Goal: Task Accomplishment & Management: Manage account settings

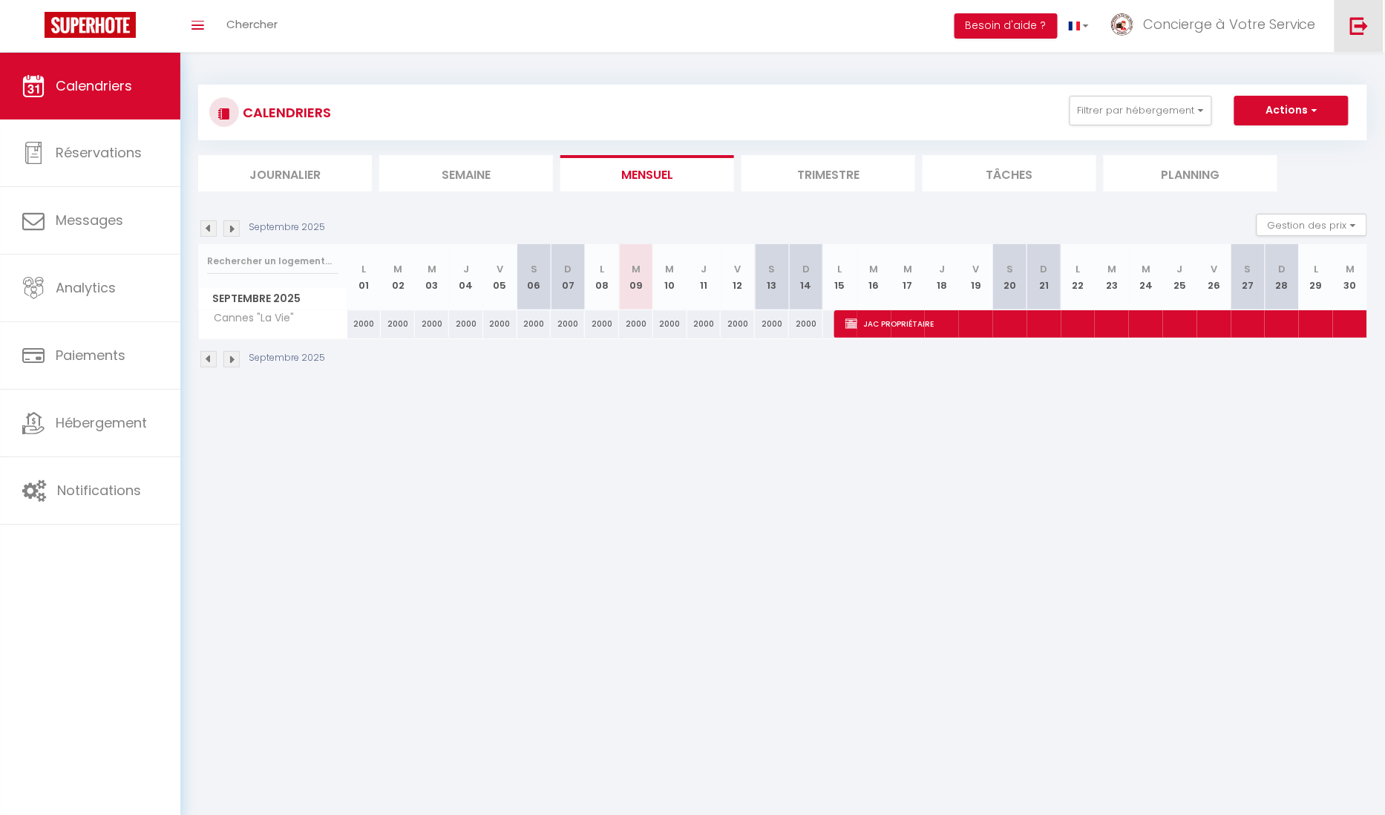
click at [1350, 24] on img at bounding box center [1359, 25] width 19 height 19
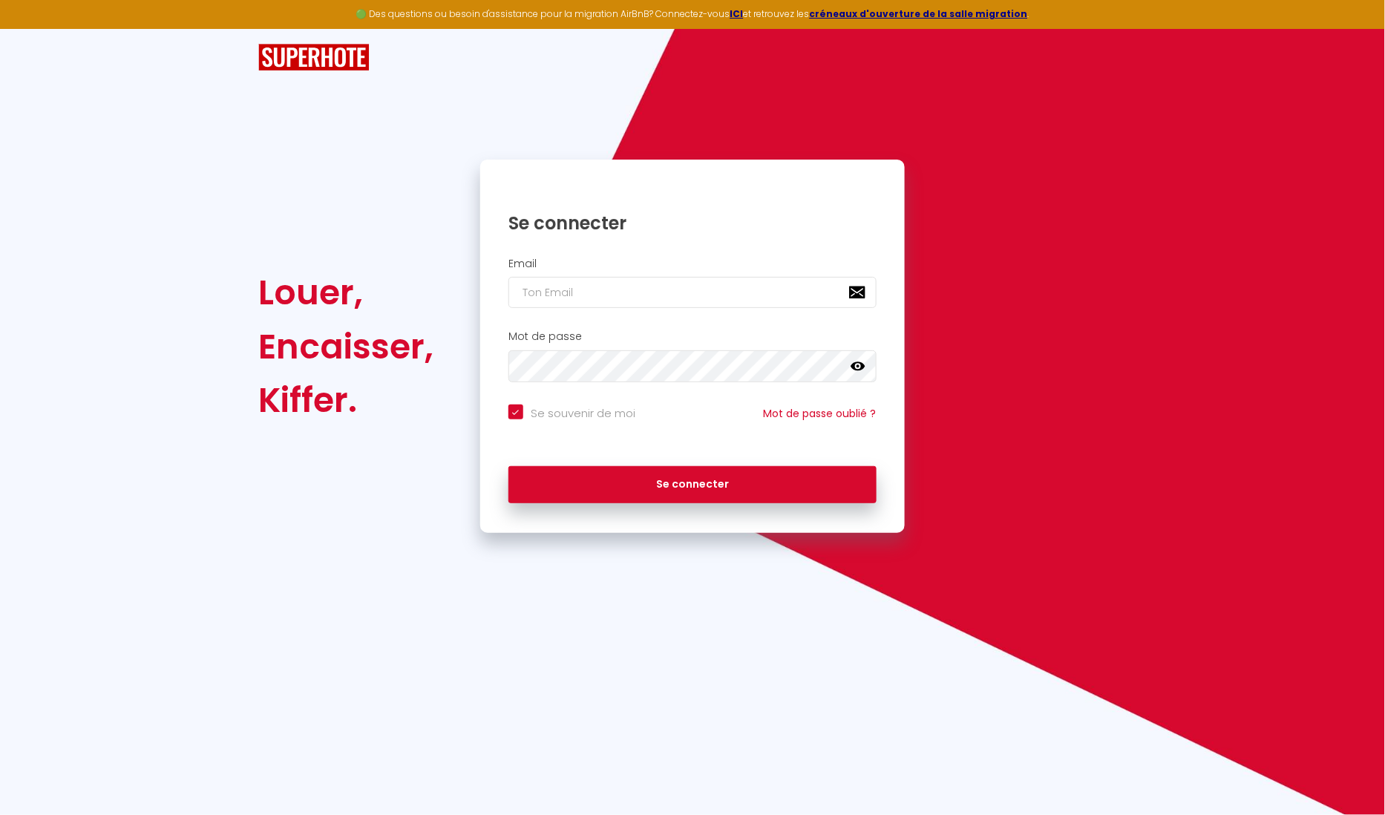
type input "k"
checkbox input "true"
type input "ka"
checkbox input "true"
type input "kas"
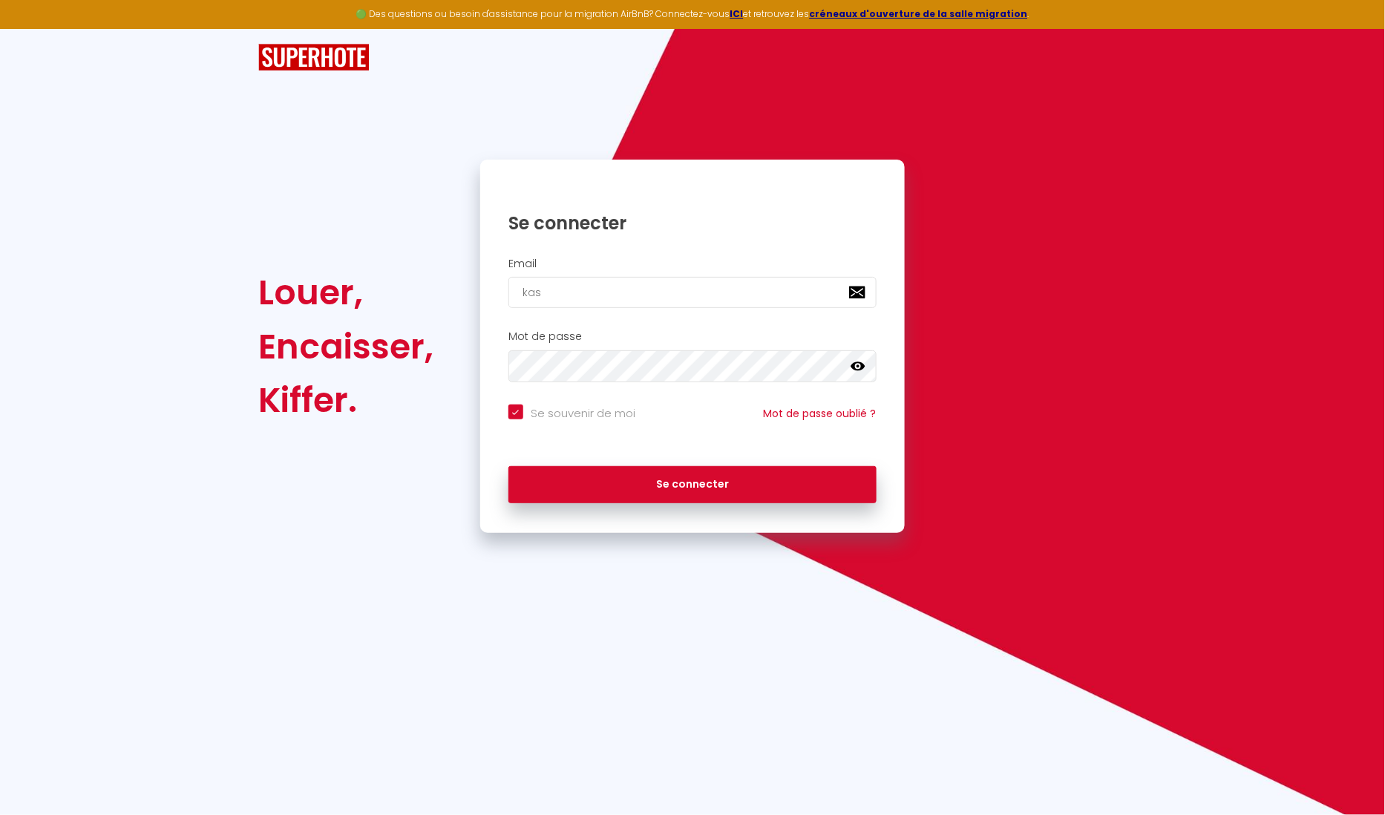
checkbox input "true"
type input "kasa"
checkbox input "true"
type input "kas"
checkbox input "true"
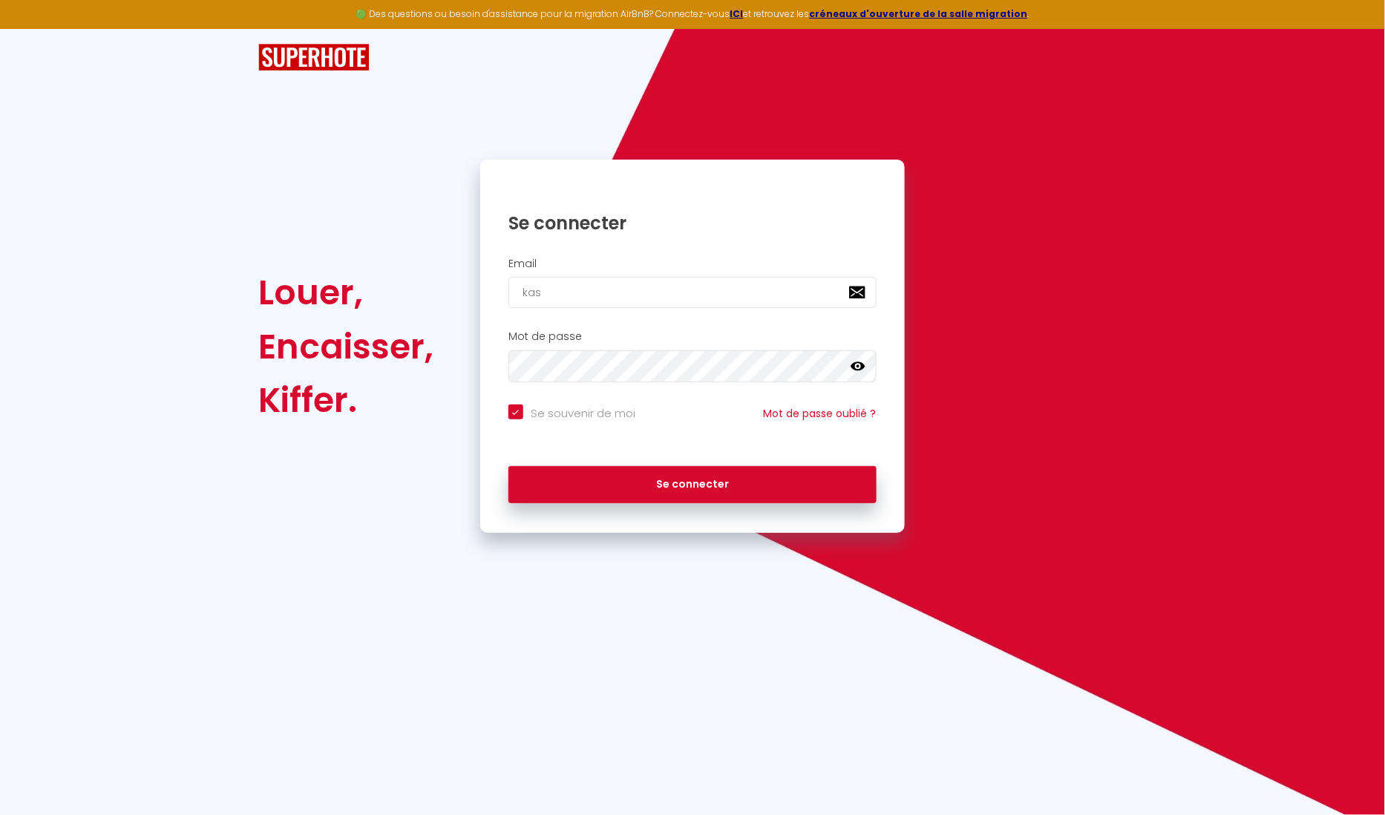
type input "ka"
checkbox input "true"
type input "k"
checkbox input "true"
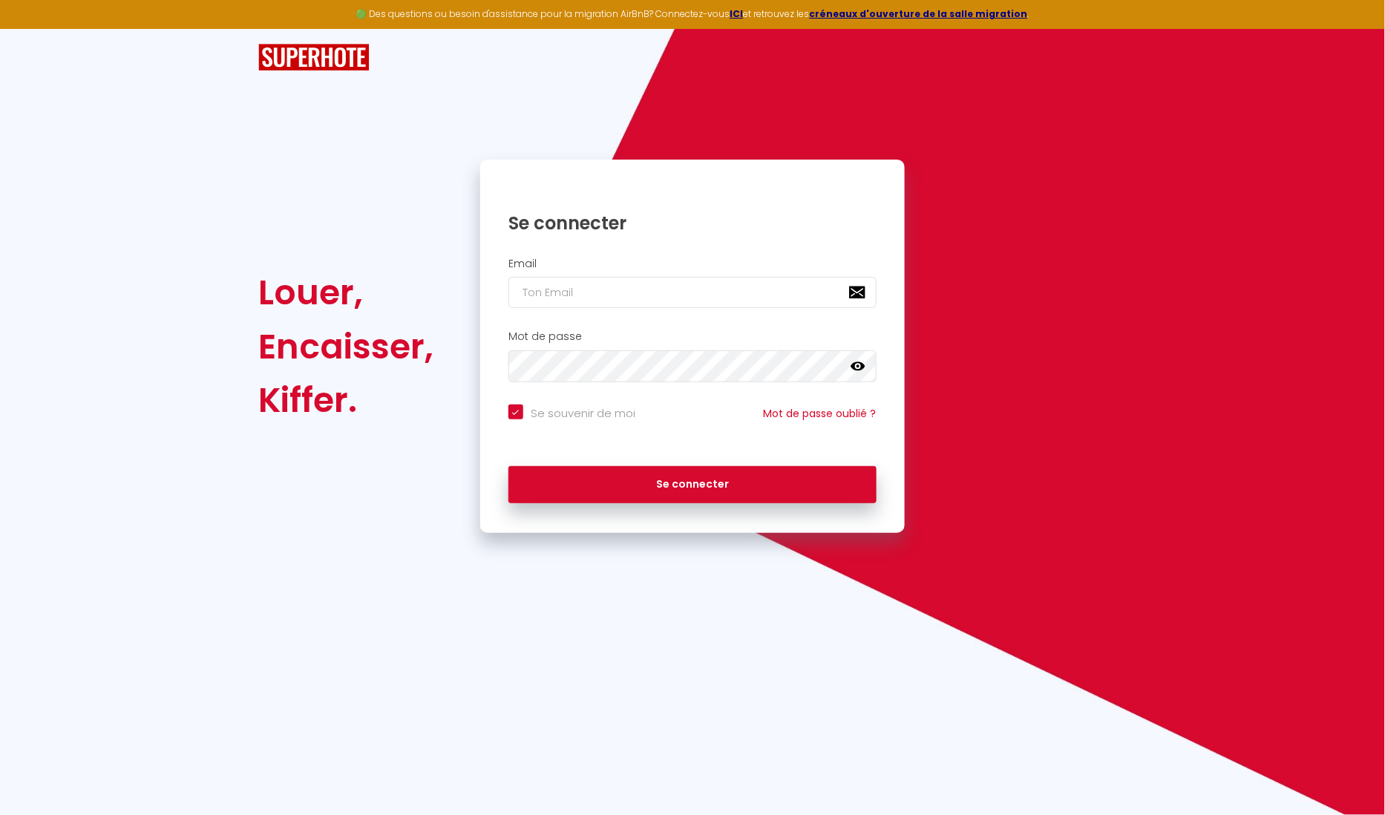
type input "c"
checkbox input "true"
type input "co"
checkbox input "true"
type input "con"
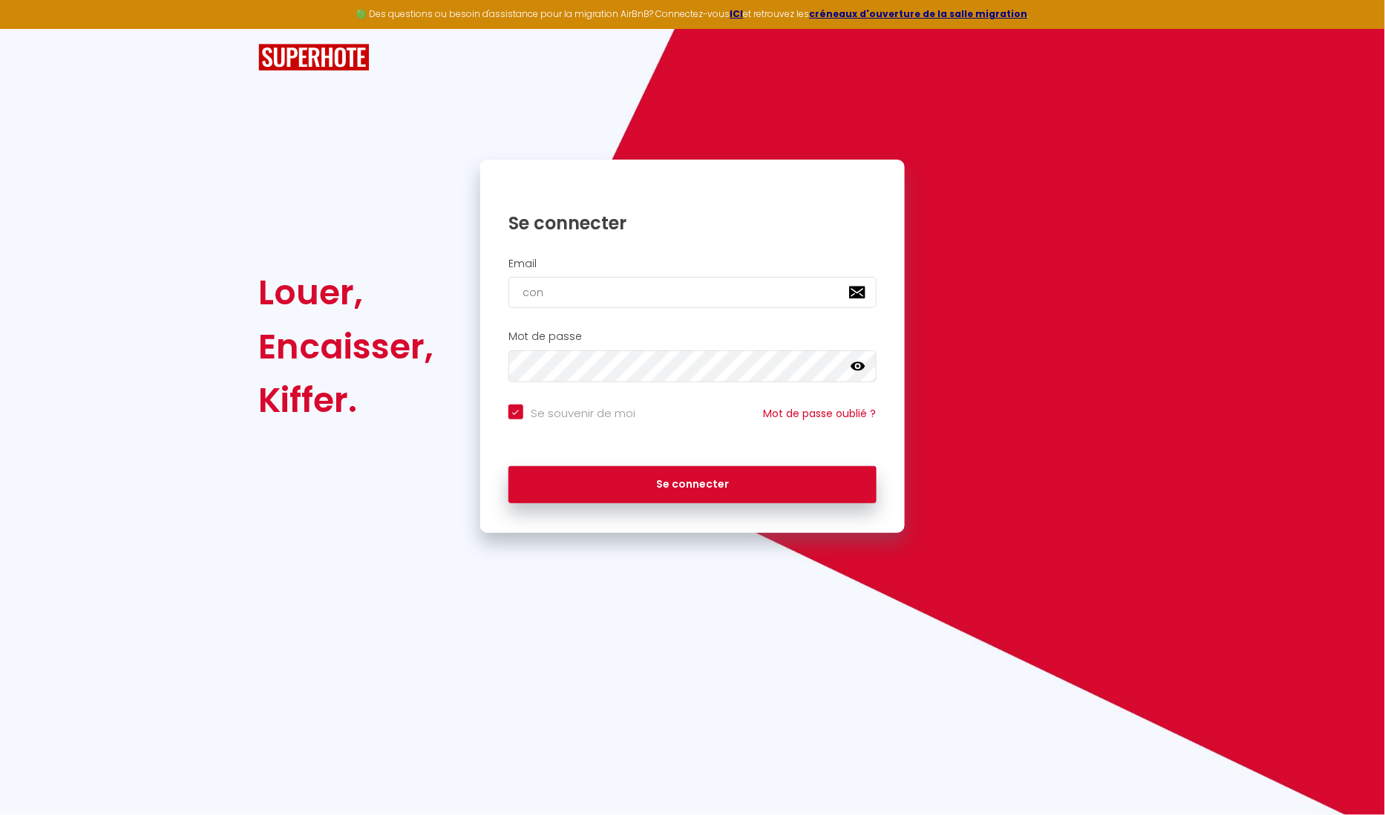
checkbox input "true"
type input "conc"
checkbox input "true"
type input "conci"
checkbox input "true"
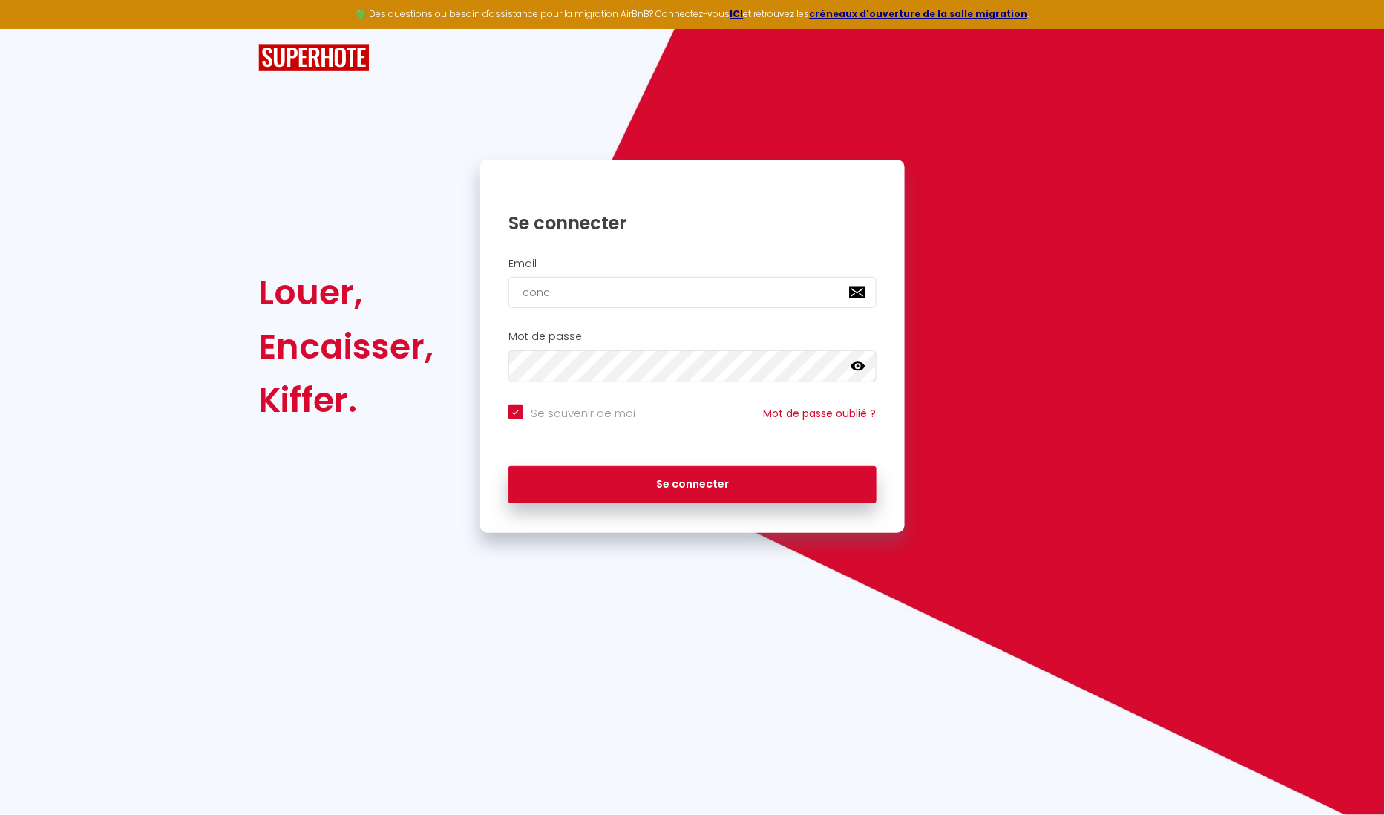
drag, startPoint x: 571, startPoint y: 292, endPoint x: 456, endPoint y: 292, distance: 115.8
click at [456, 292] on div "Louer, Encaisser, [PERSON_NAME]. Se connecter Email conci Mot de passe false Se…" at bounding box center [692, 346] width 887 height 372
paste input "[EMAIL_ADDRESS][DOMAIN_NAME]"
type input "[EMAIL_ADDRESS][DOMAIN_NAME]"
checkbox input "true"
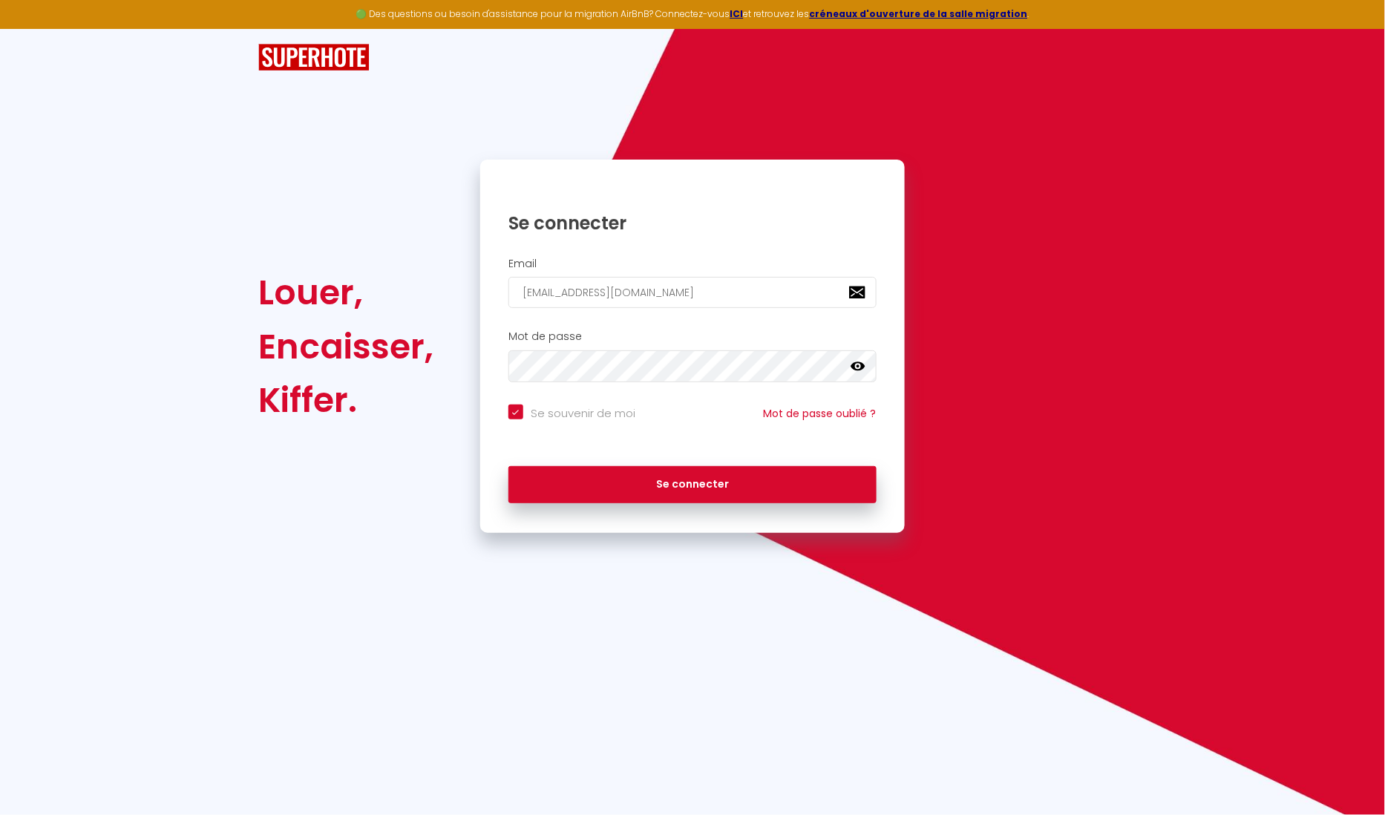
type input "[EMAIL_ADDRESS][DOMAIN_NAME]"
click at [692, 482] on button "Se connecter" at bounding box center [692, 484] width 368 height 37
checkbox input "true"
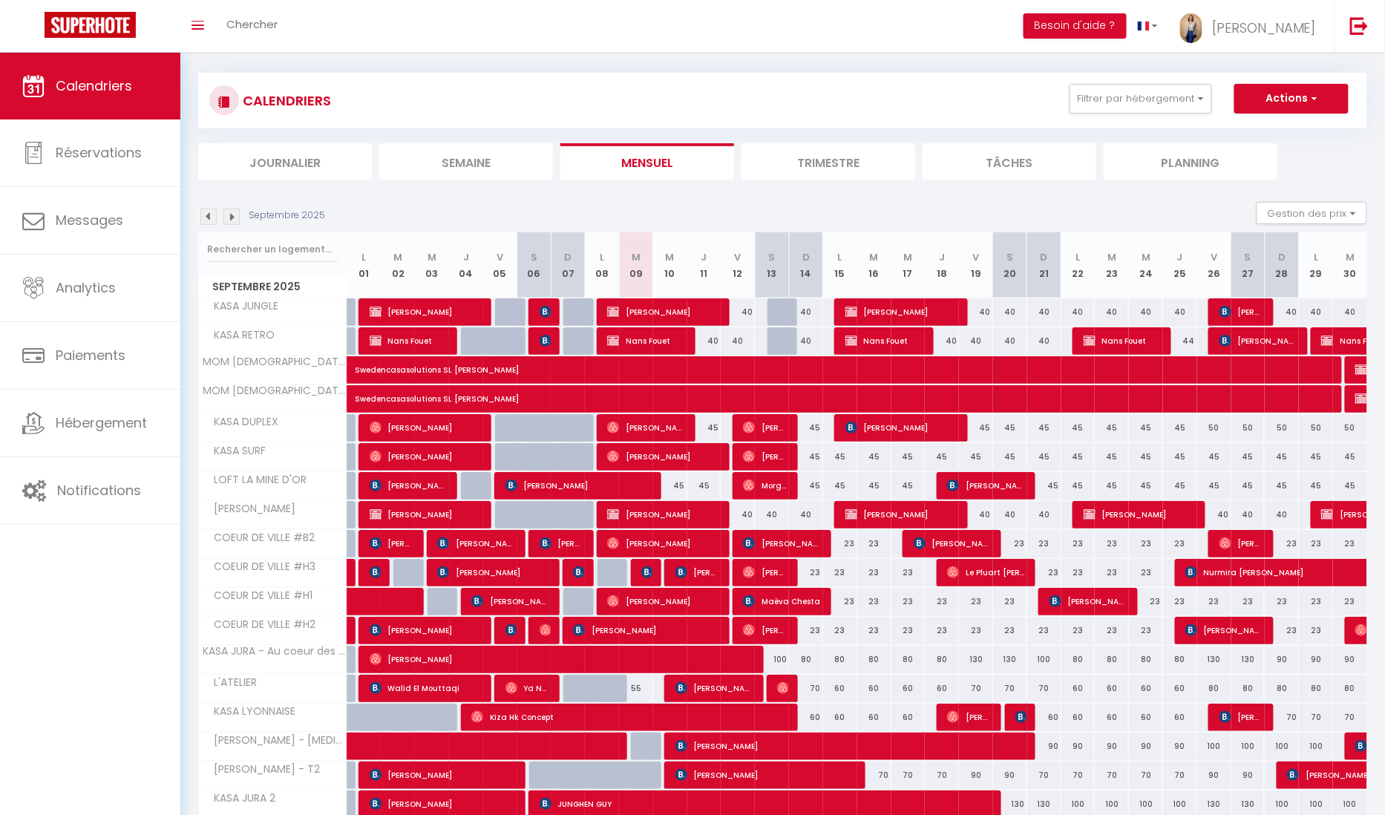
scroll to position [89, 0]
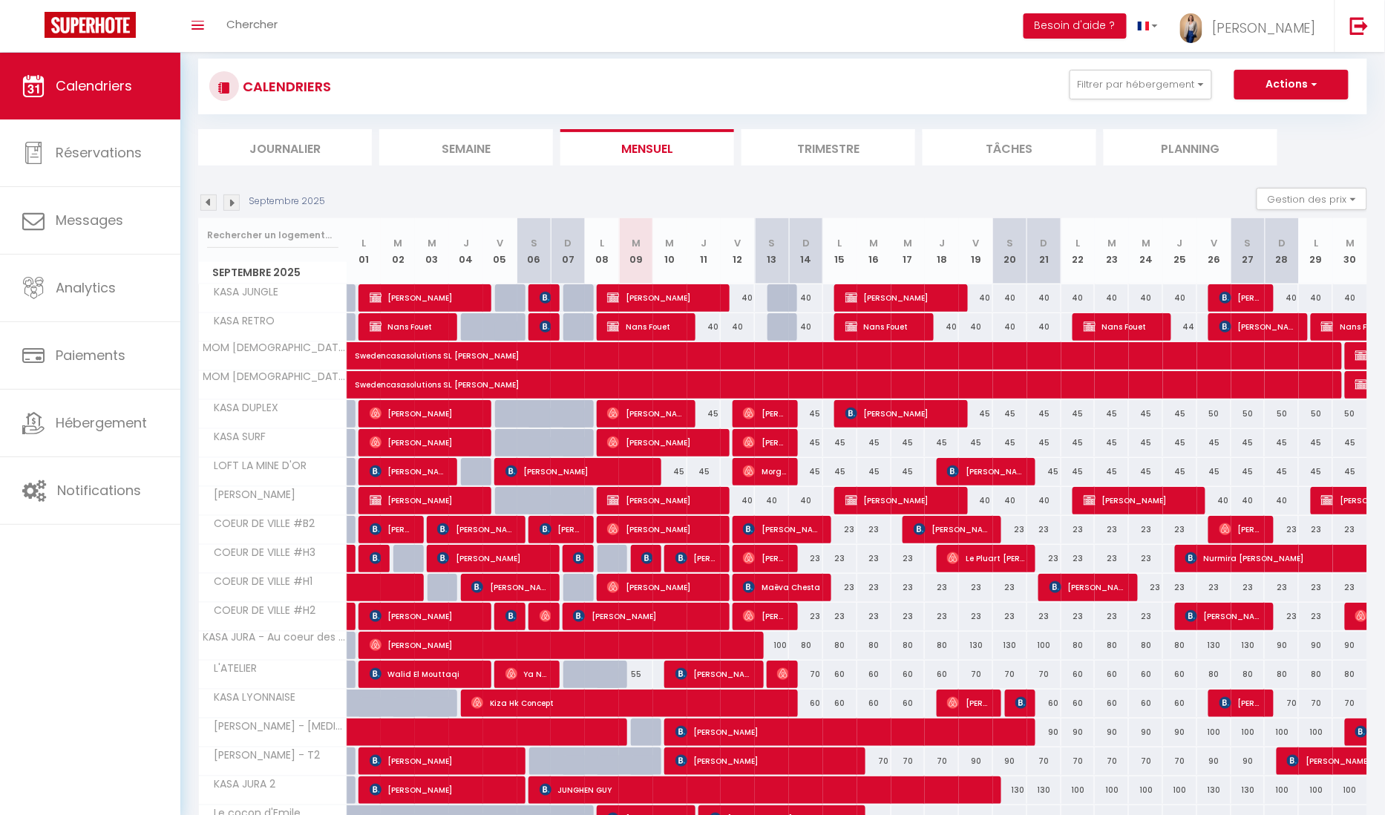
click at [209, 202] on img at bounding box center [208, 202] width 16 height 16
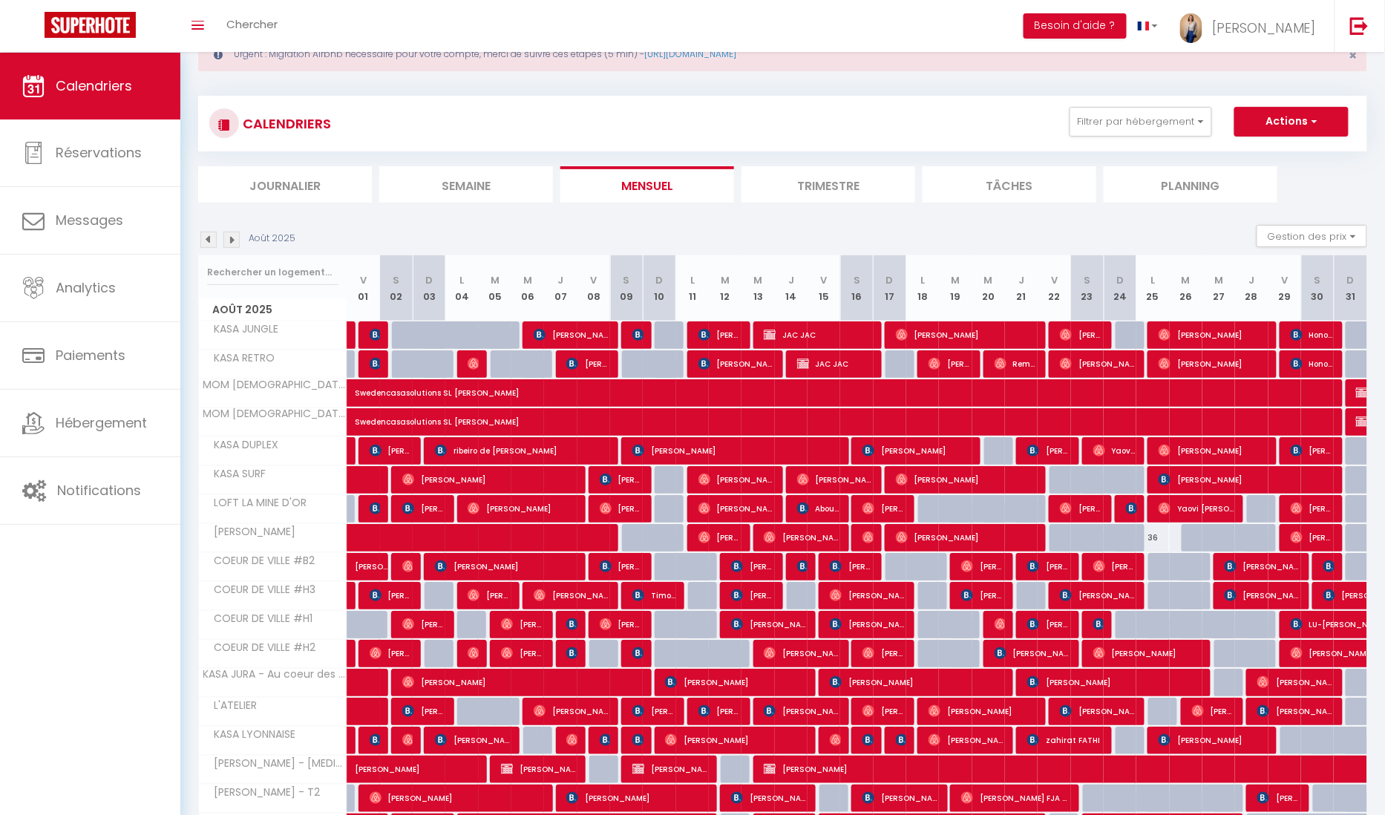
click at [214, 240] on img at bounding box center [208, 240] width 16 height 16
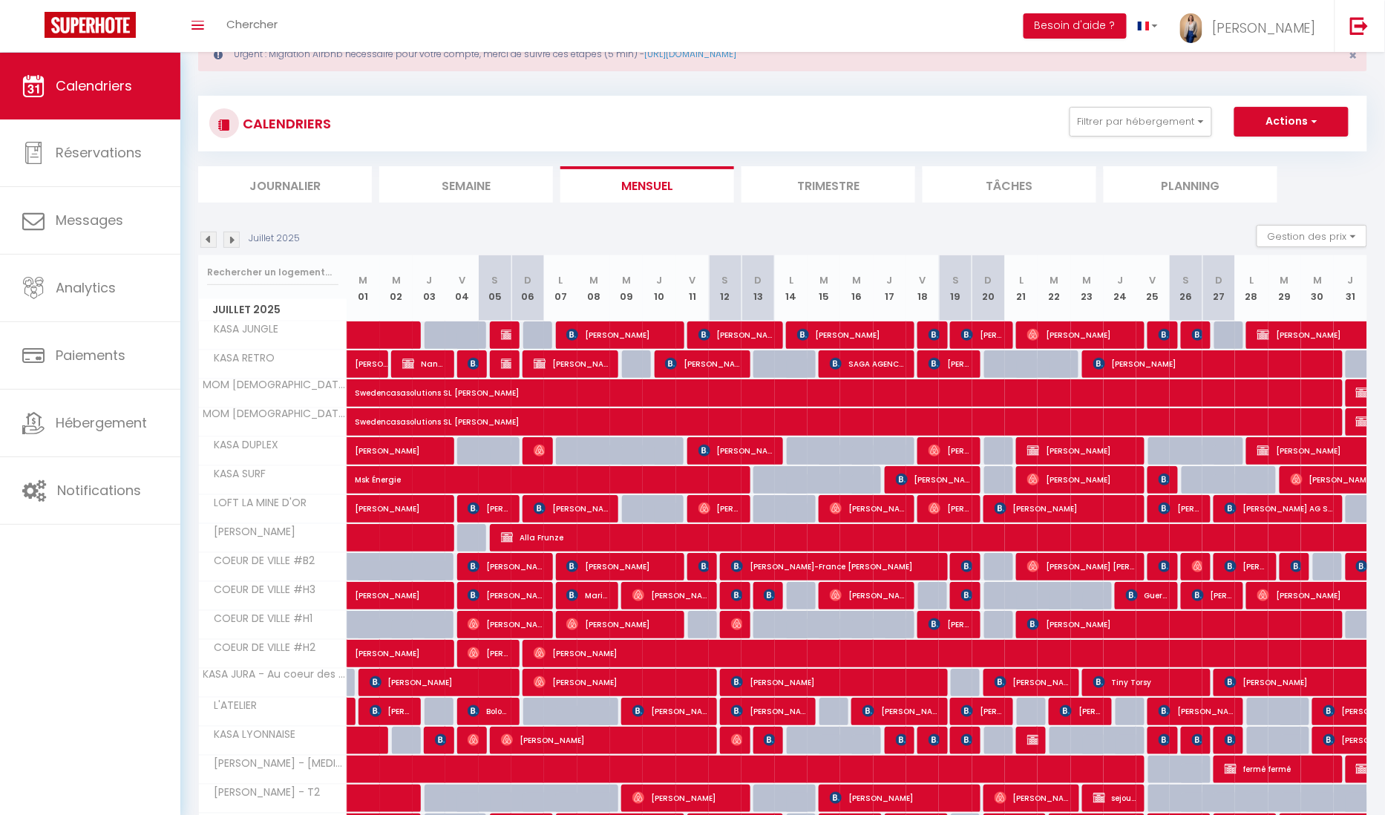
click at [211, 240] on img at bounding box center [208, 240] width 16 height 16
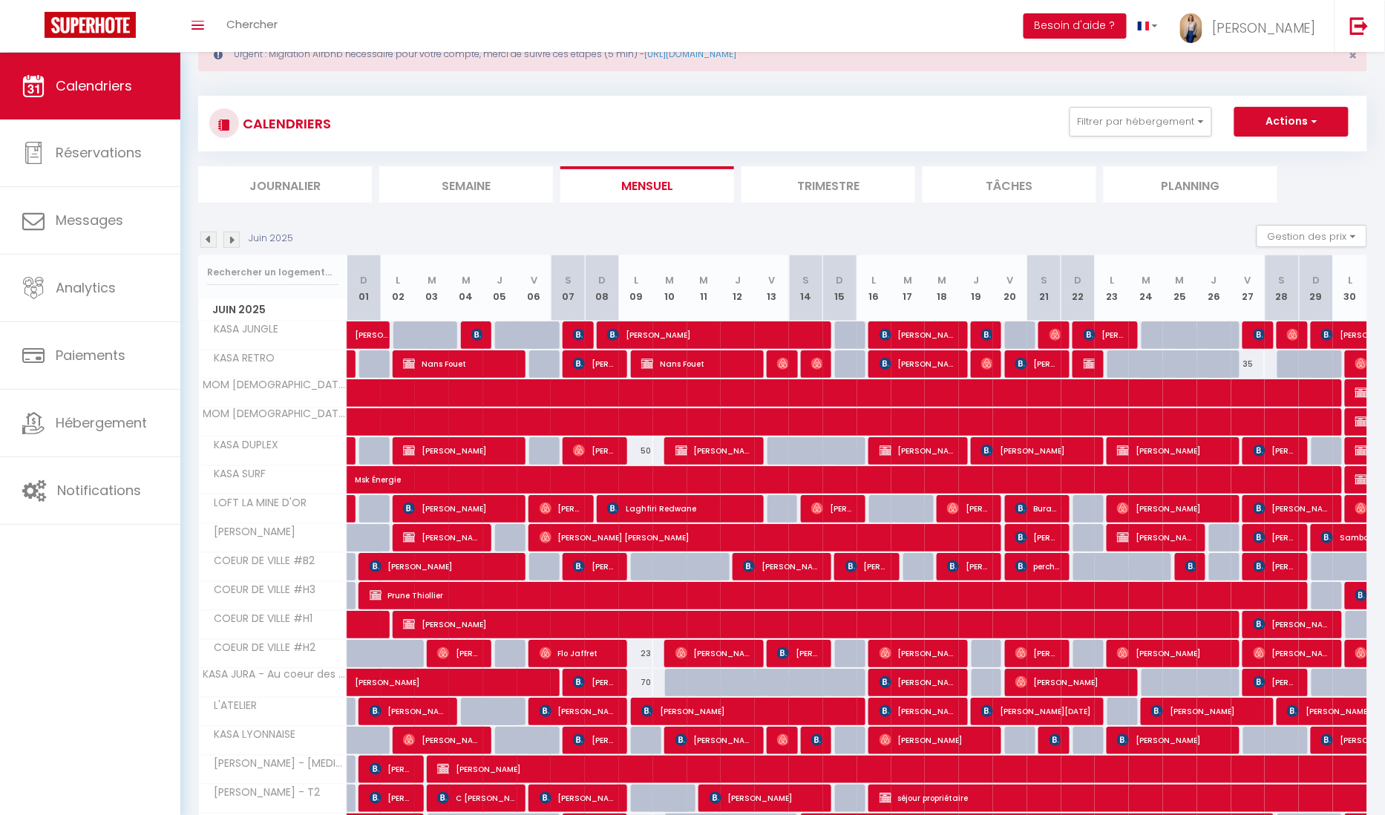
click at [211, 240] on img at bounding box center [208, 240] width 16 height 16
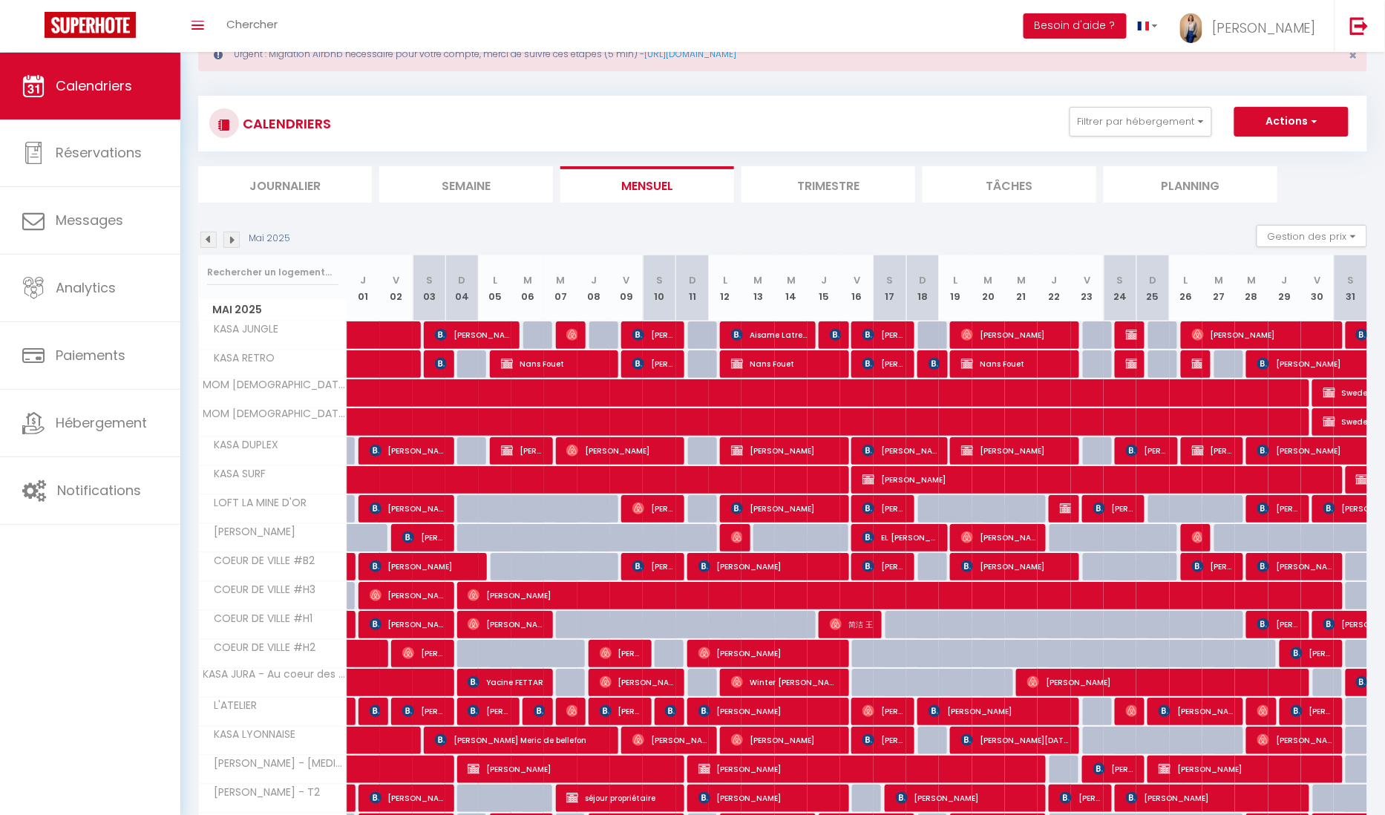
click at [211, 240] on img at bounding box center [208, 240] width 16 height 16
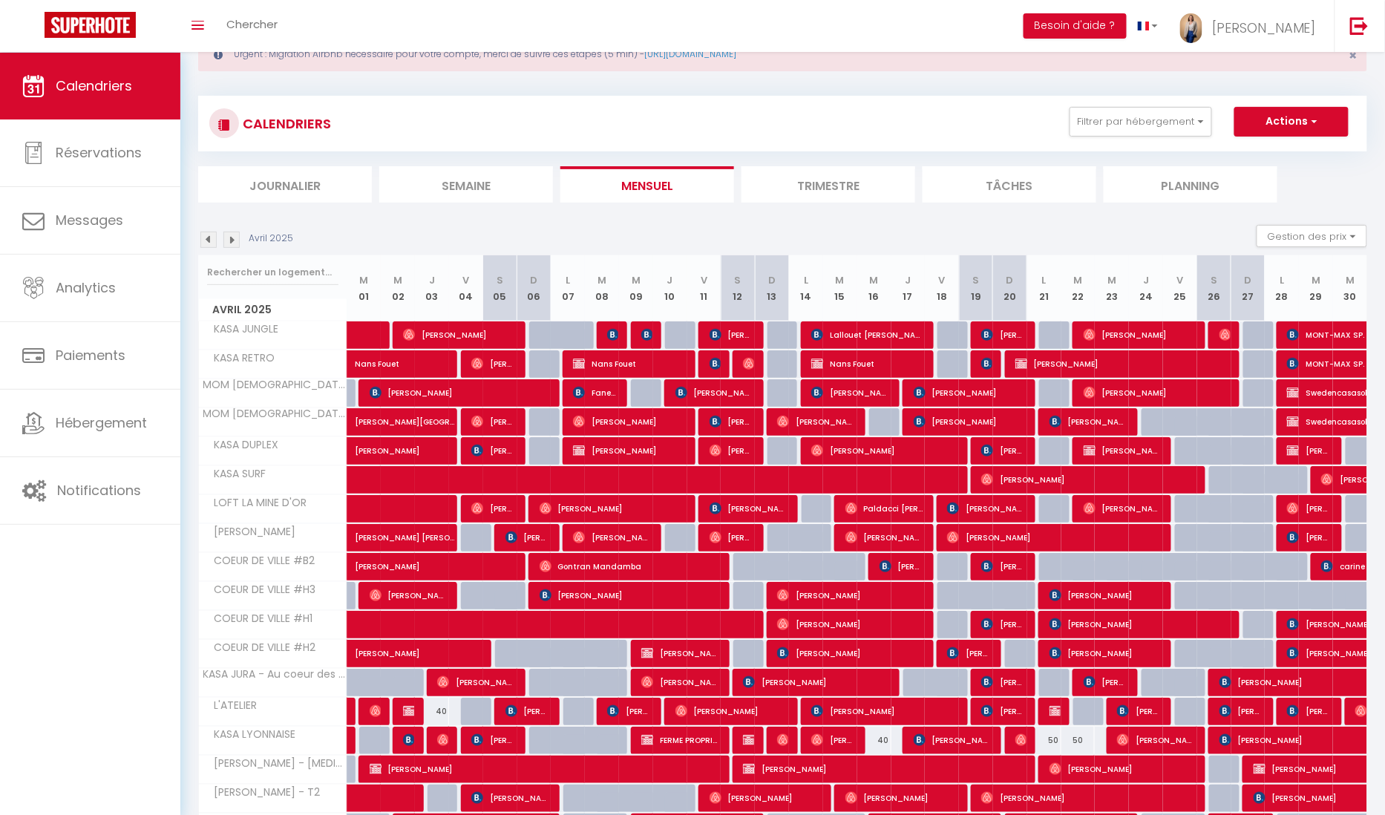
click at [211, 240] on img at bounding box center [208, 240] width 16 height 16
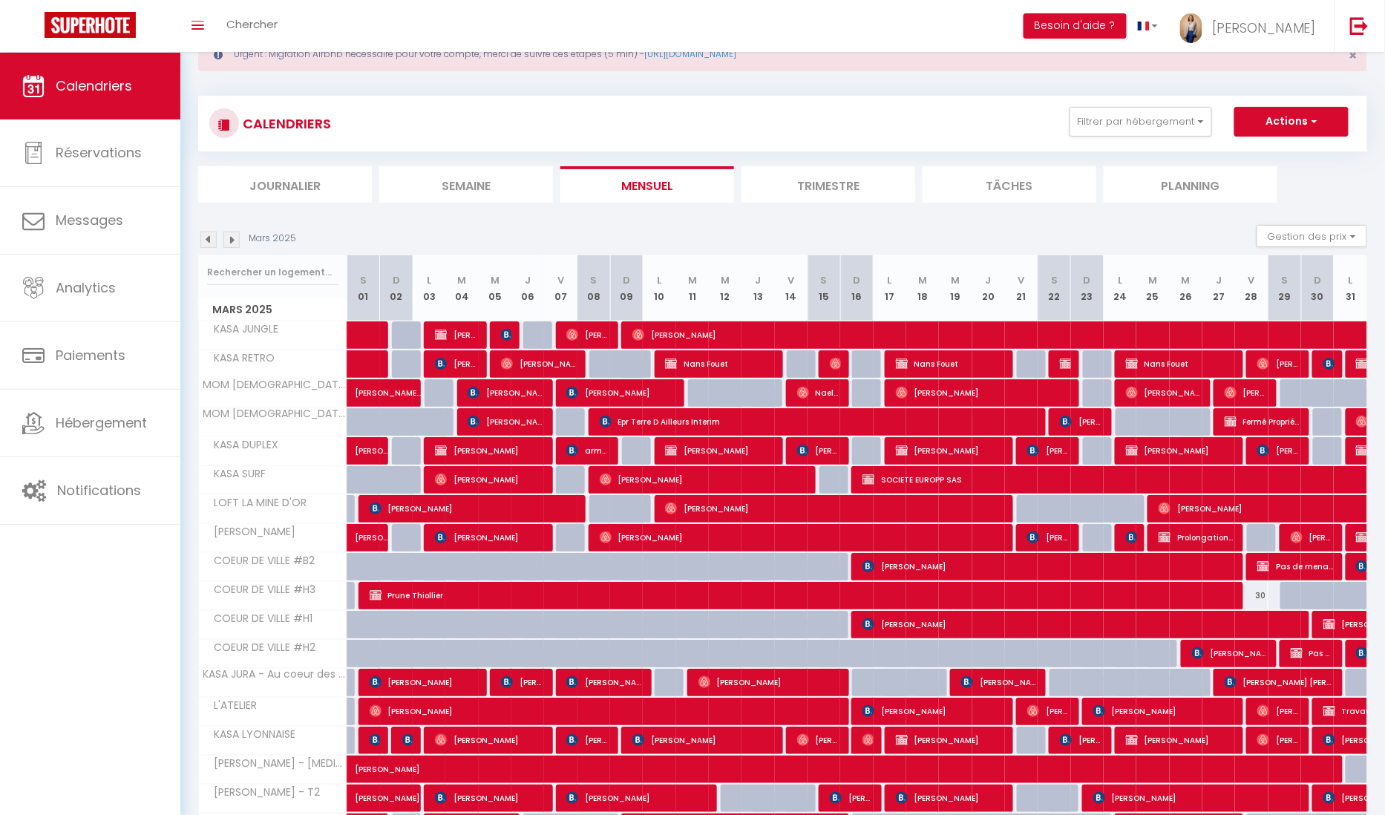
click at [211, 240] on img at bounding box center [208, 240] width 16 height 16
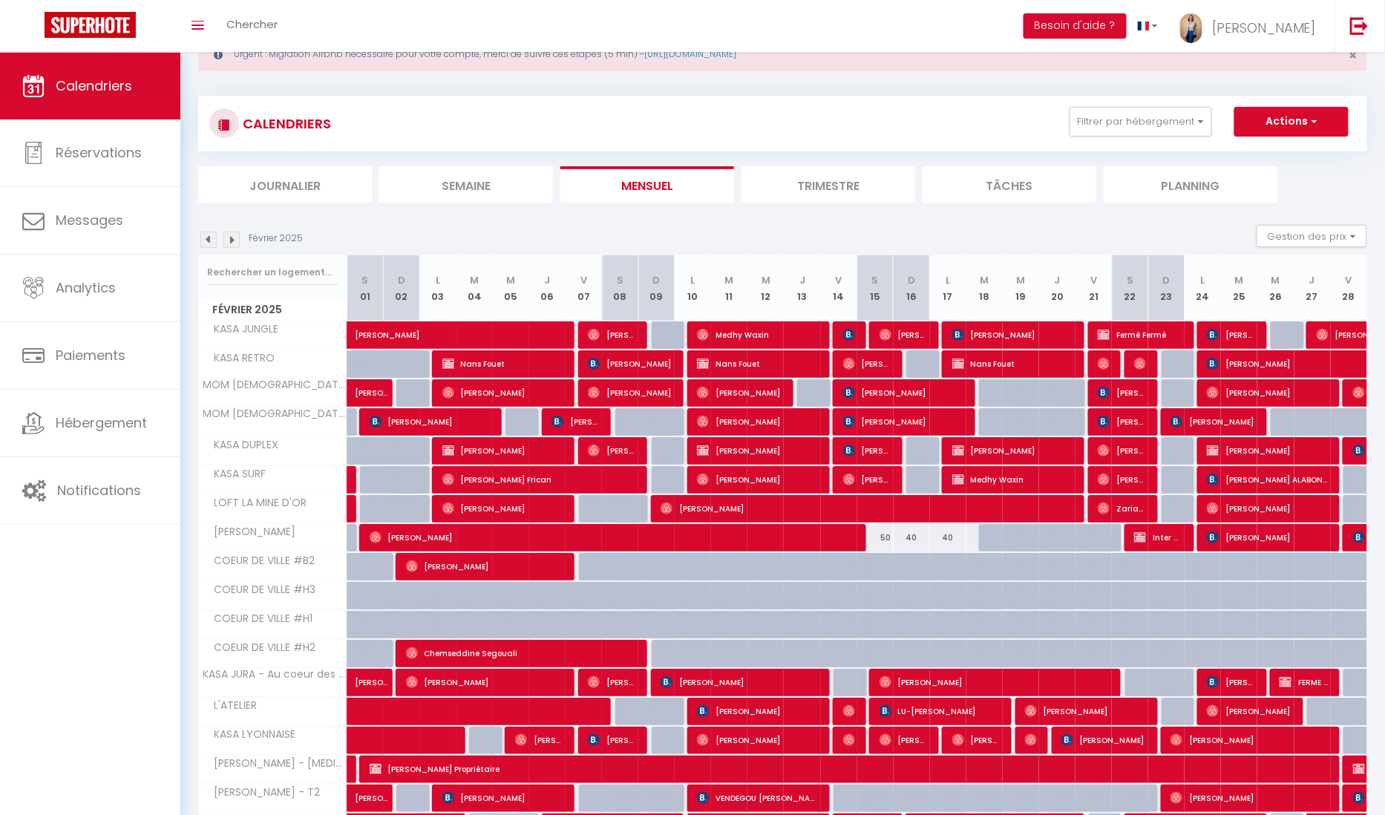
click at [211, 240] on img at bounding box center [208, 240] width 16 height 16
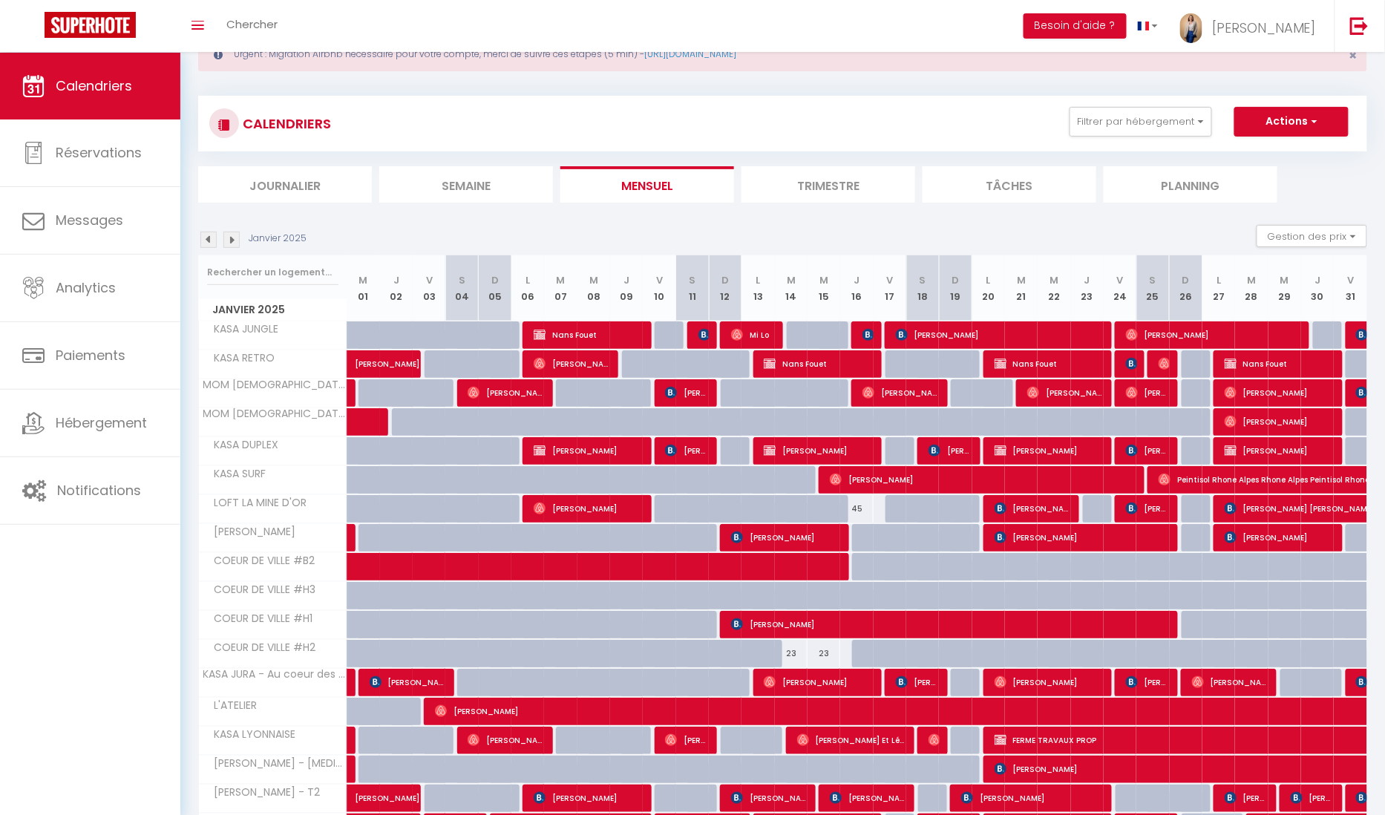
click at [211, 240] on img at bounding box center [208, 240] width 16 height 16
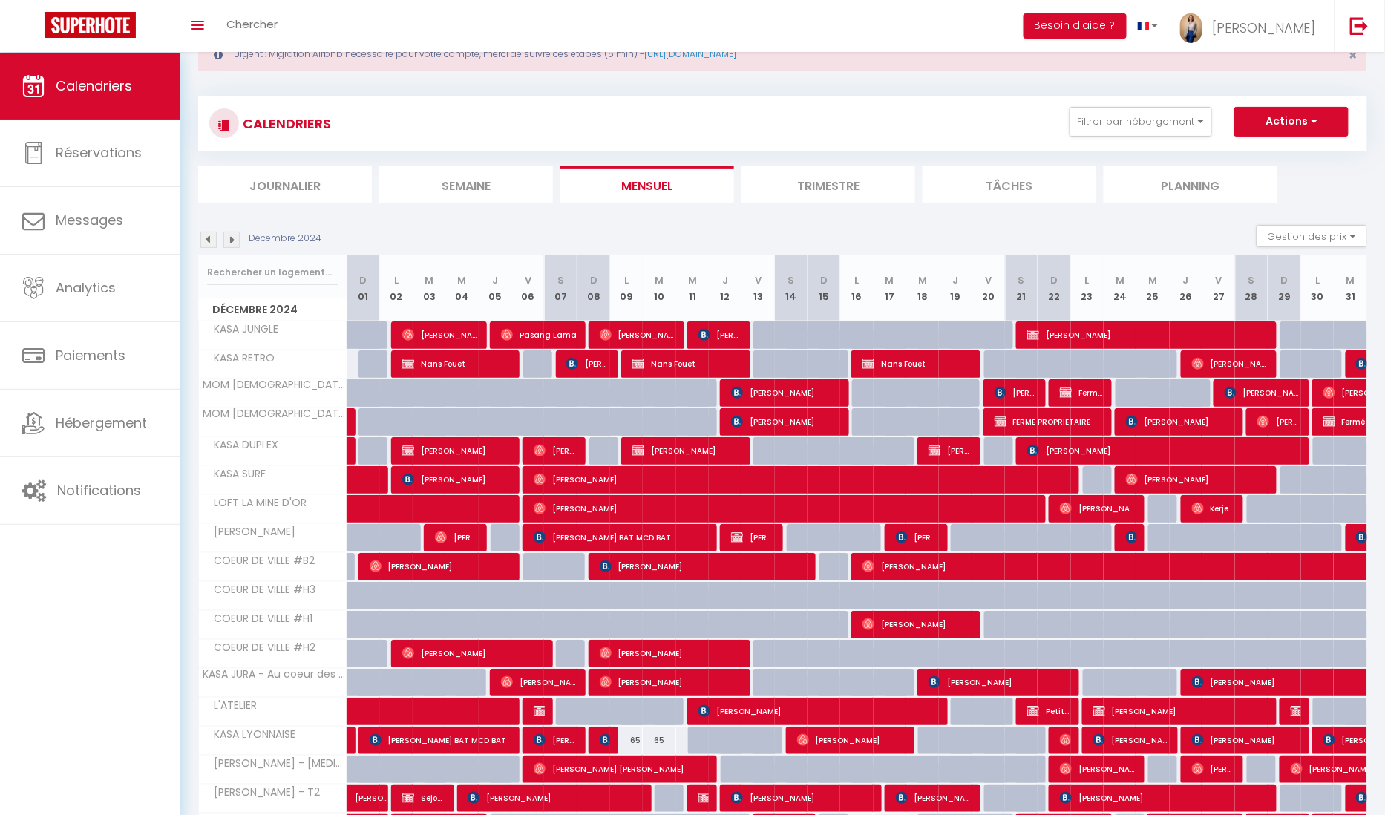
click at [211, 240] on img at bounding box center [208, 240] width 16 height 16
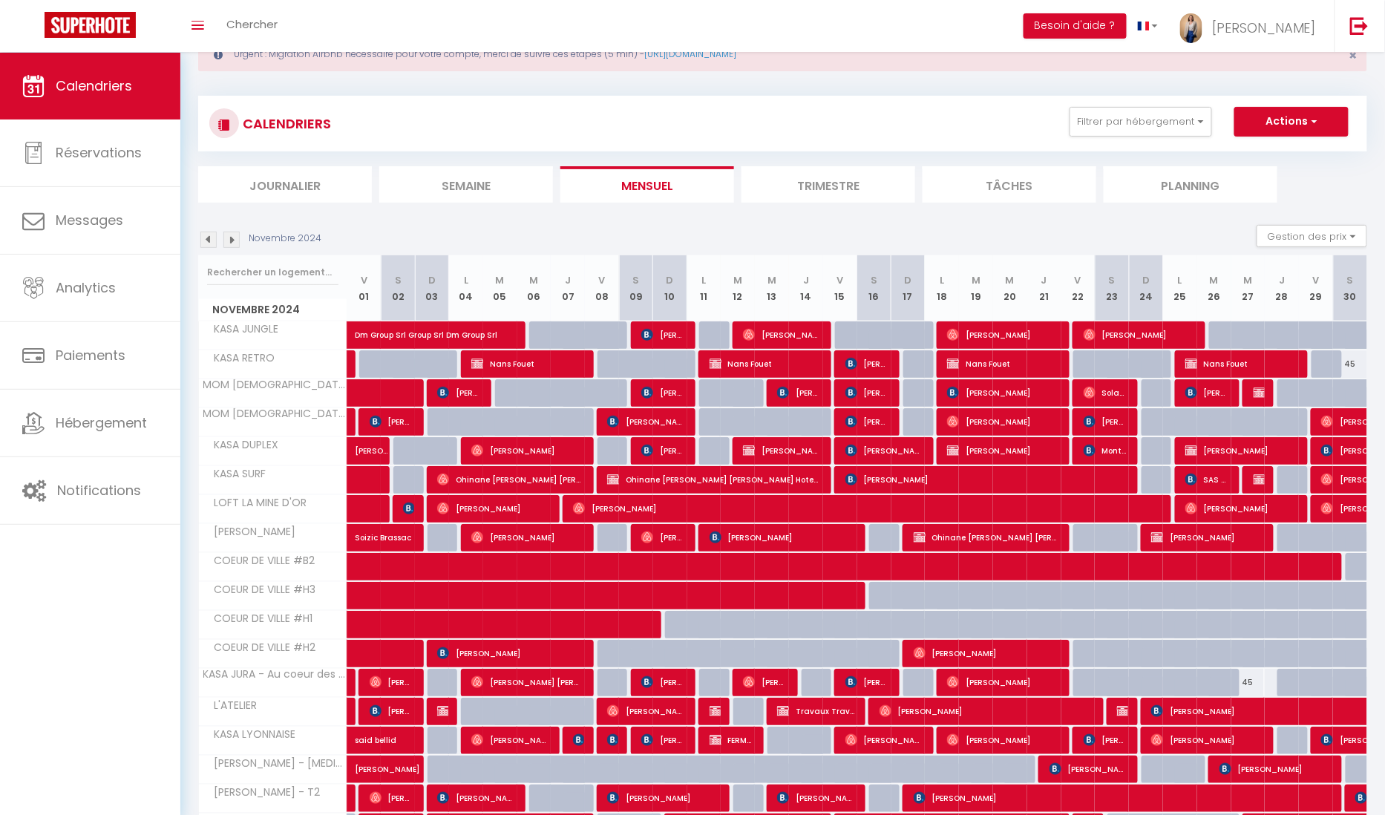
click at [211, 240] on img at bounding box center [208, 240] width 16 height 16
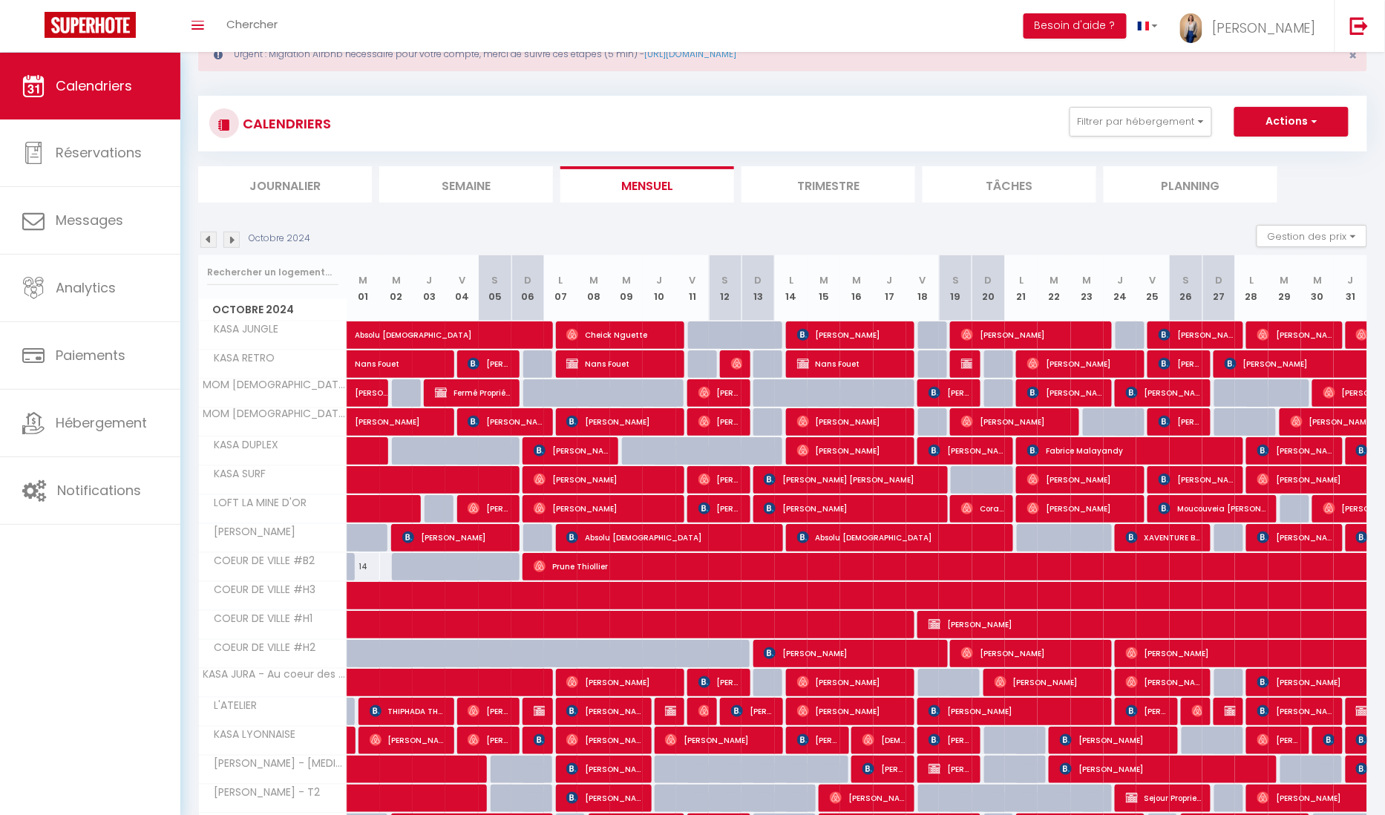
click at [211, 240] on img at bounding box center [208, 240] width 16 height 16
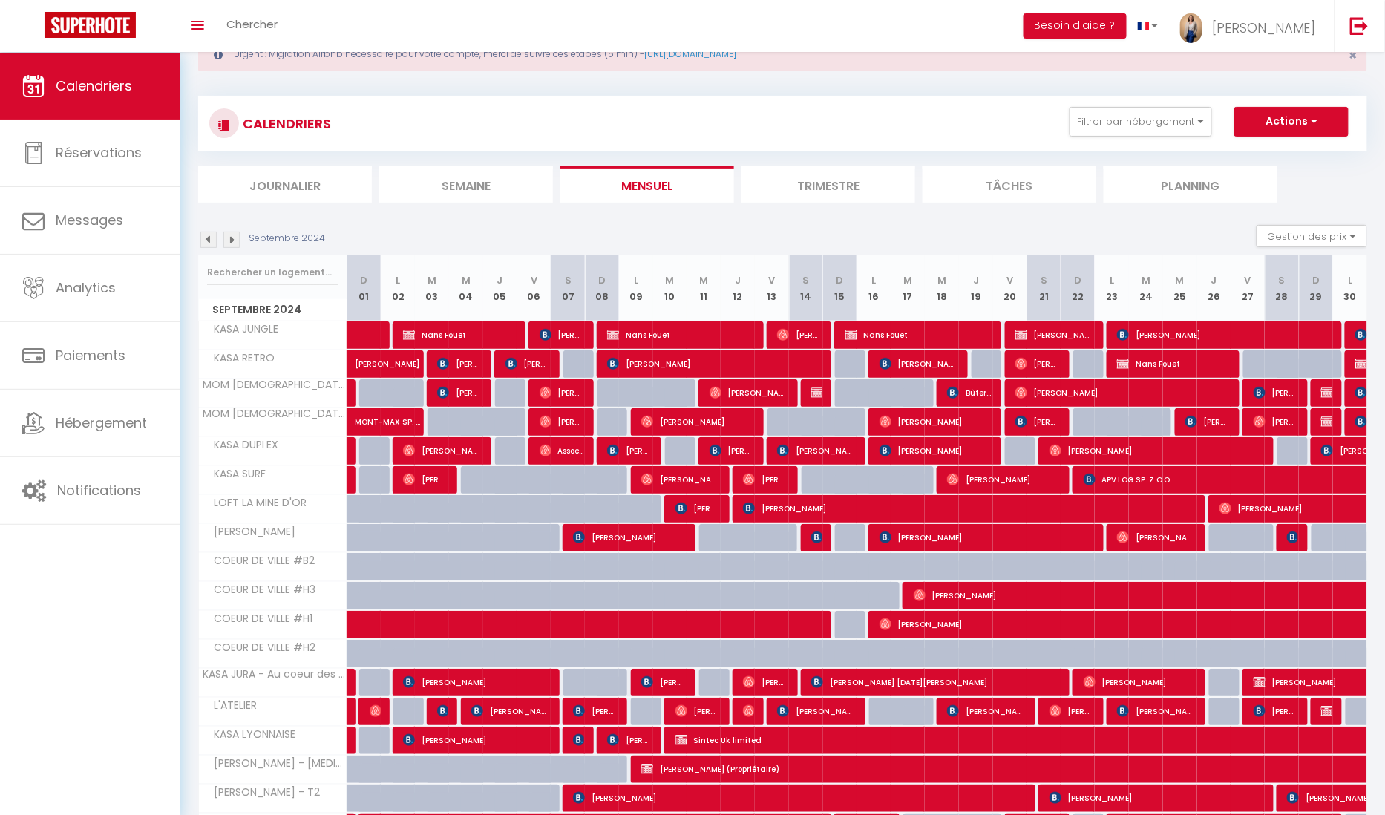
click at [211, 240] on img at bounding box center [208, 240] width 16 height 16
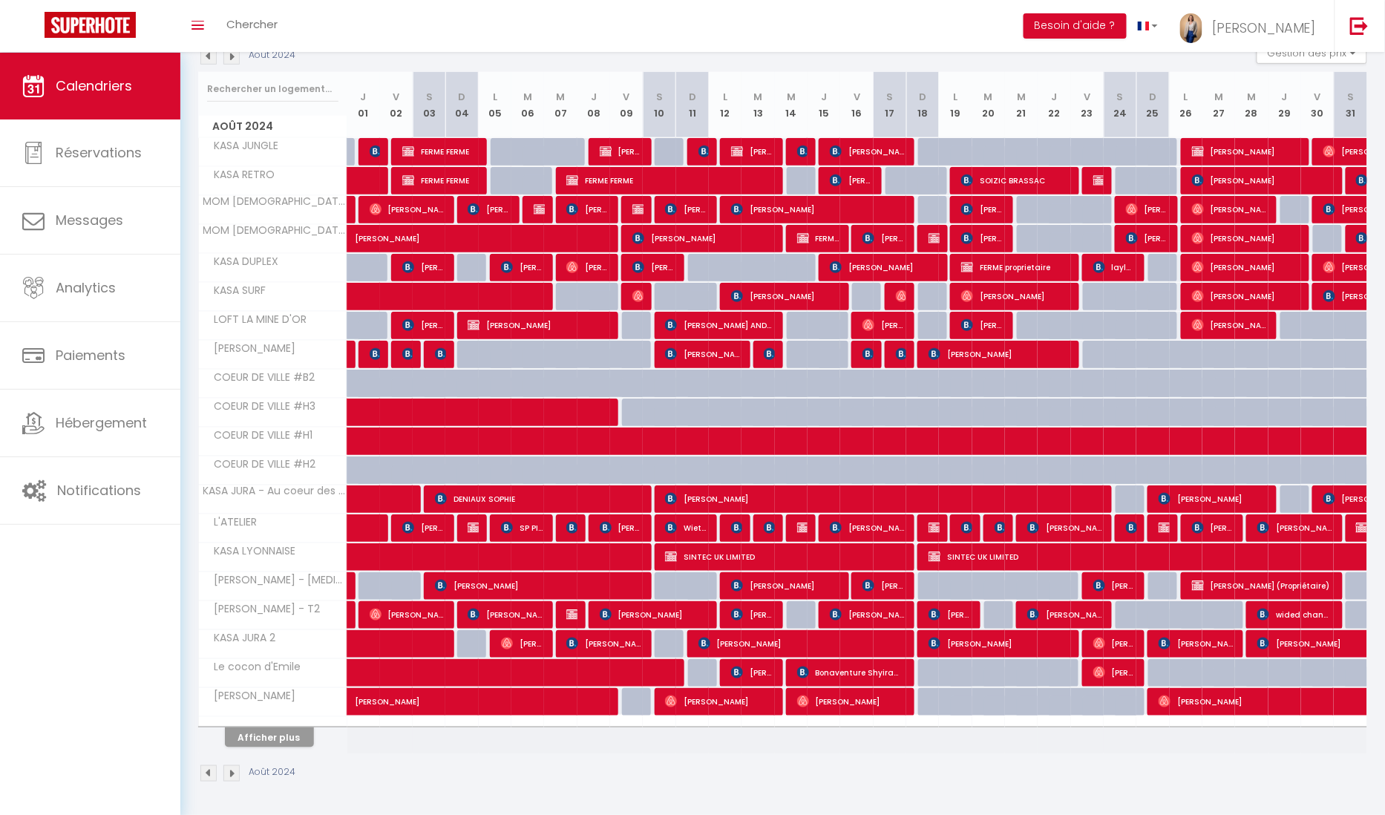
scroll to position [239, 0]
click at [470, 526] on img at bounding box center [473, 528] width 12 height 12
select select "OK"
select select "KO"
select select "0"
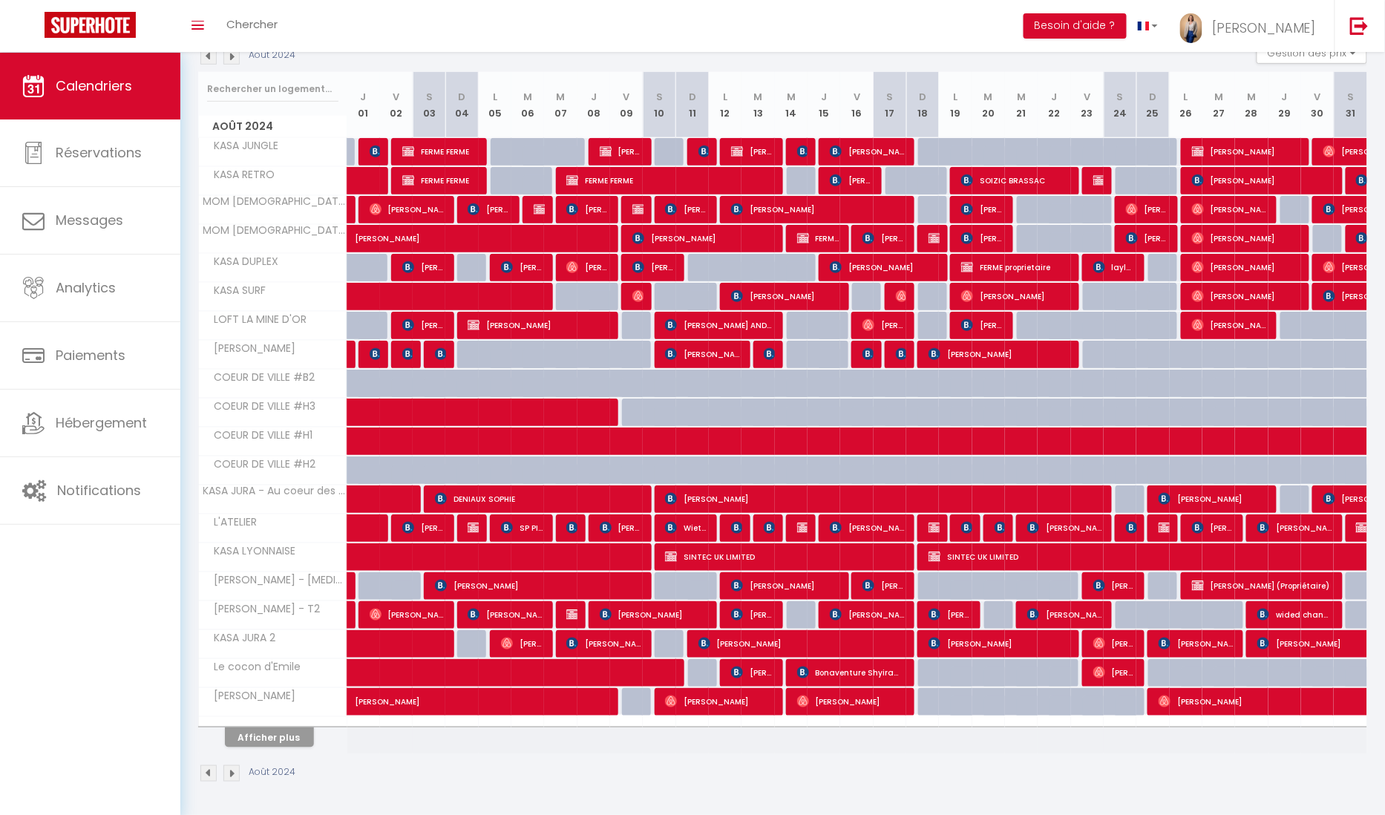
select select "0"
select select "1"
select select
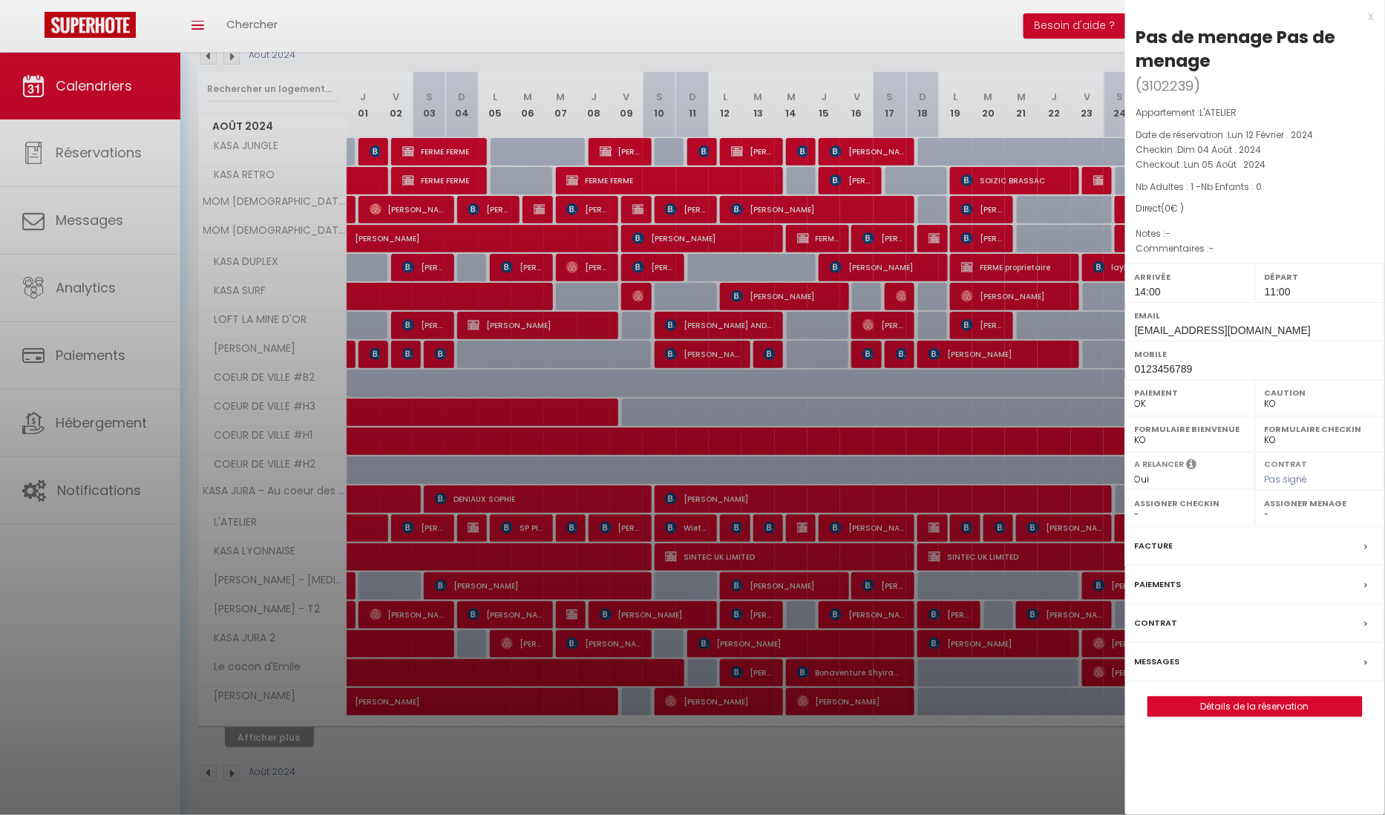
click at [1370, 16] on div "x" at bounding box center [1249, 16] width 249 height 18
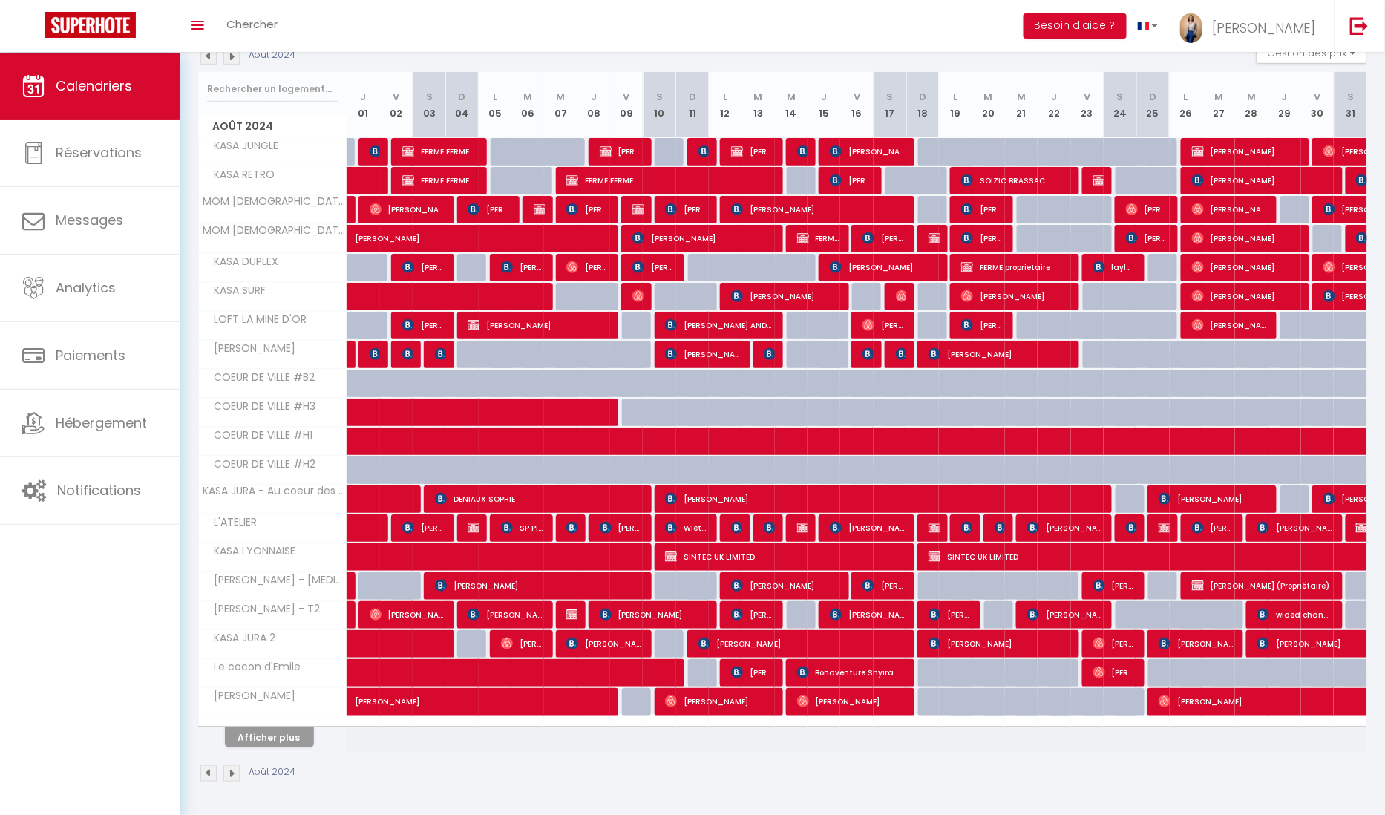
click at [794, 525] on div at bounding box center [802, 528] width 33 height 28
click at [802, 529] on img at bounding box center [803, 528] width 12 height 12
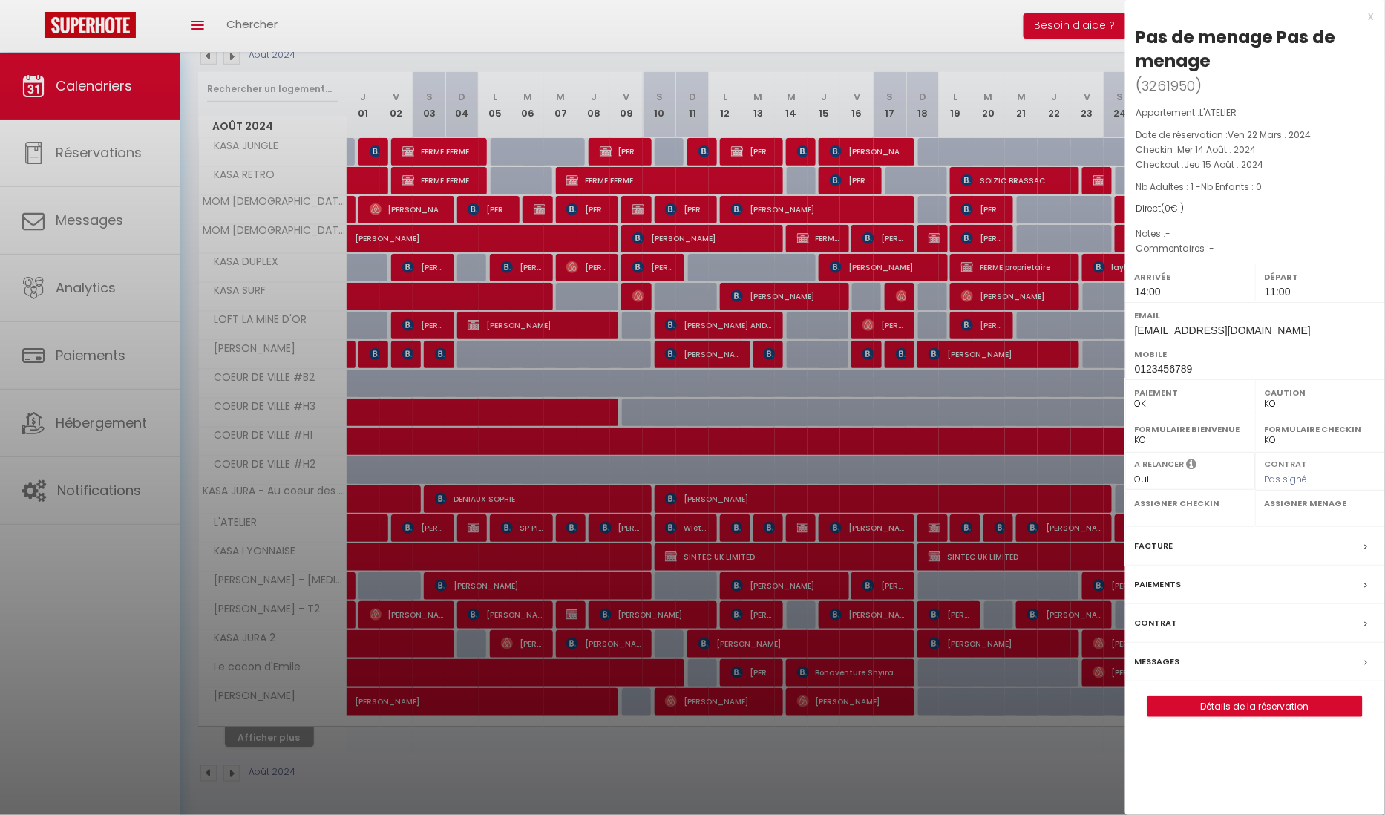
click at [1367, 13] on div "x" at bounding box center [1249, 16] width 249 height 18
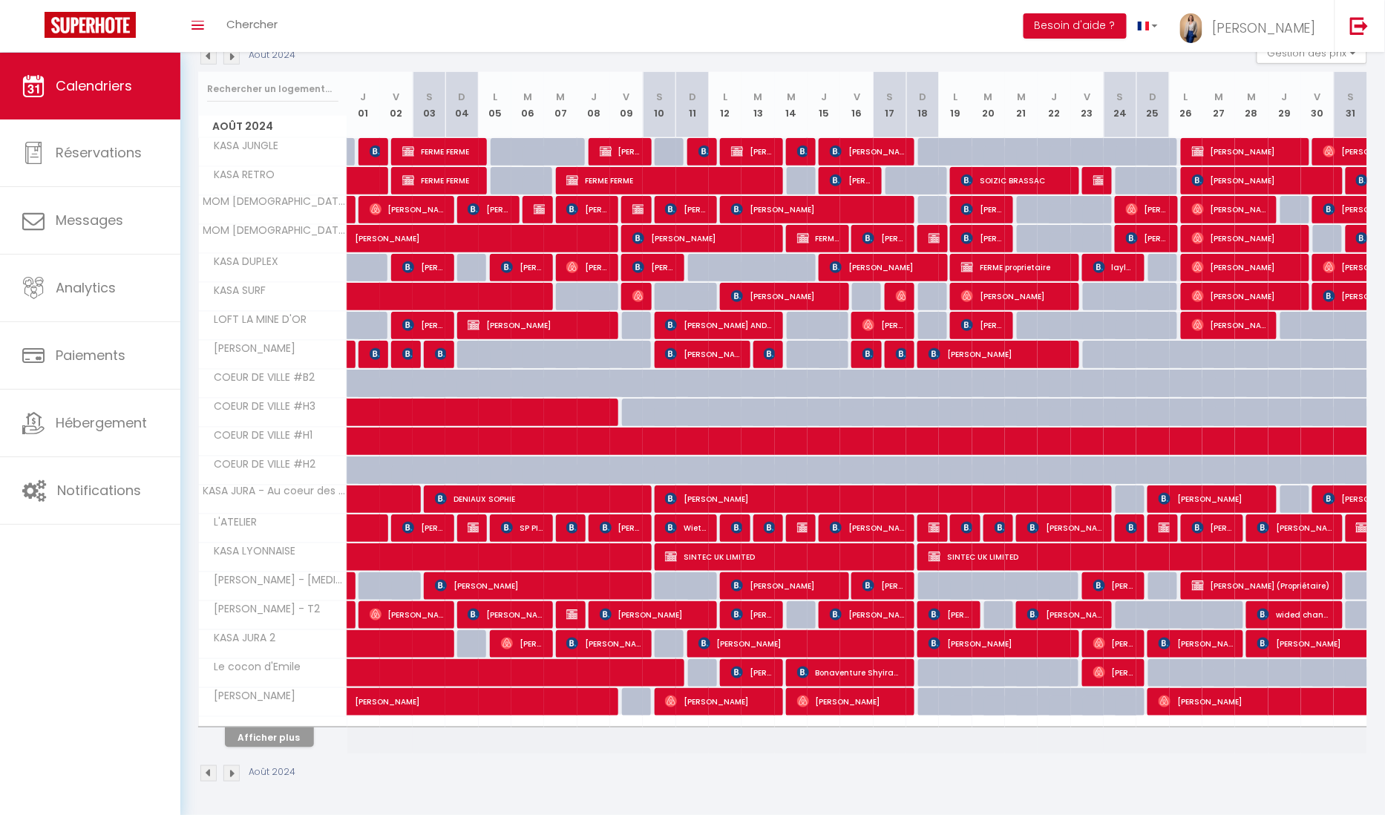
click at [942, 523] on div at bounding box center [930, 528] width 33 height 28
click at [935, 526] on img at bounding box center [934, 528] width 12 height 12
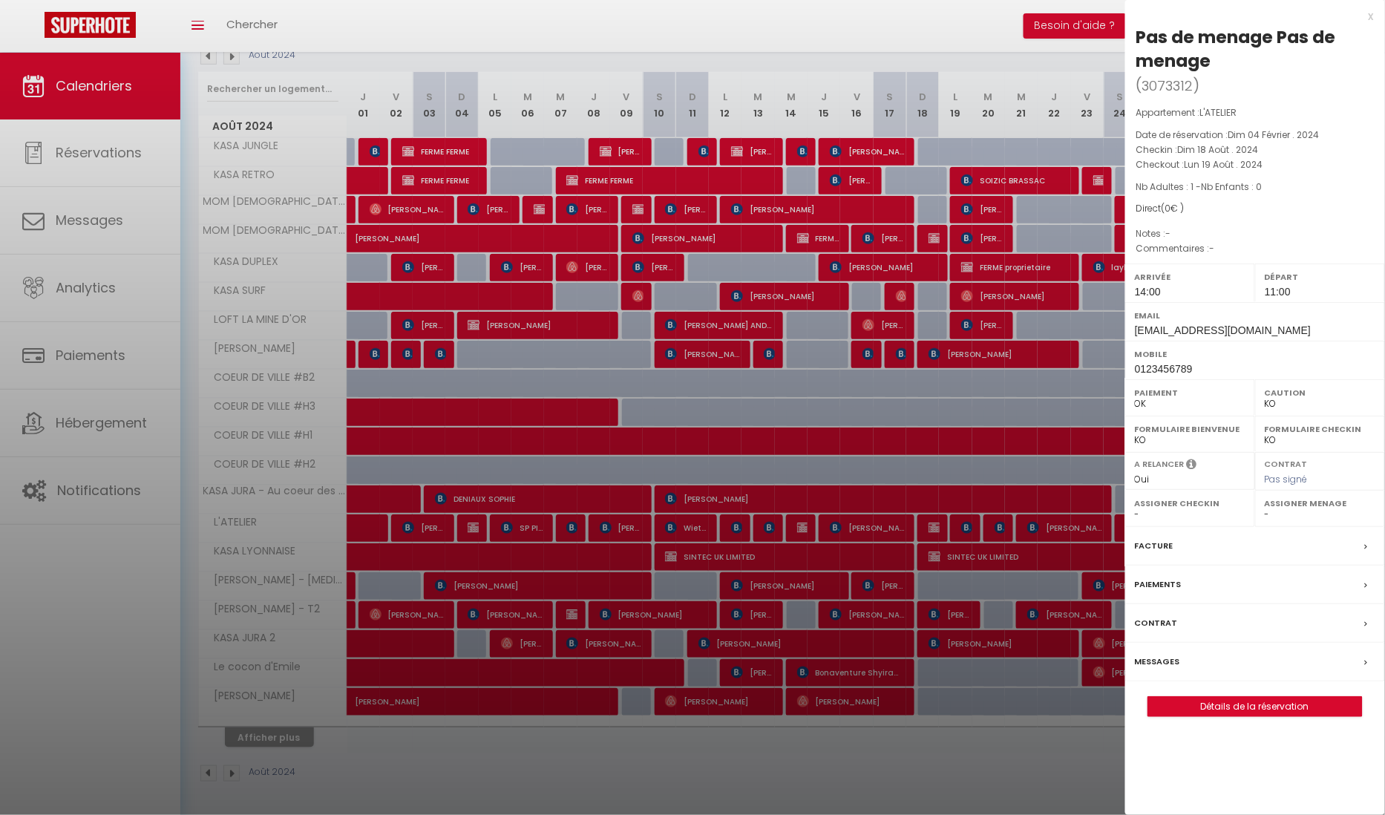
click at [1371, 17] on div "x" at bounding box center [1249, 16] width 249 height 18
